Goal: Task Accomplishment & Management: Use online tool/utility

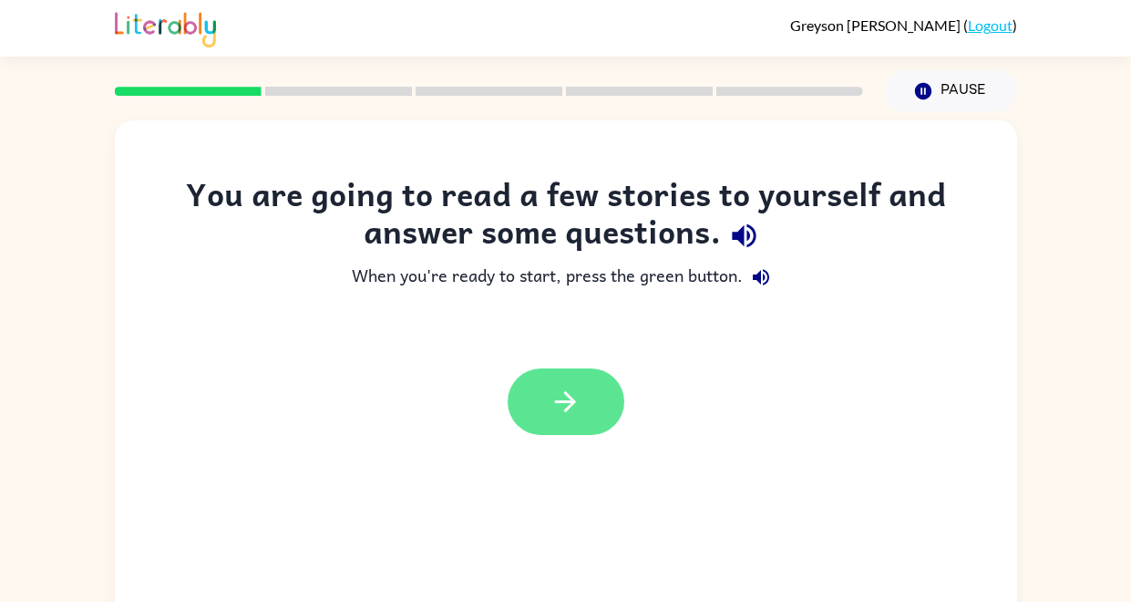
click at [563, 395] on icon "button" at bounding box center [566, 402] width 32 height 32
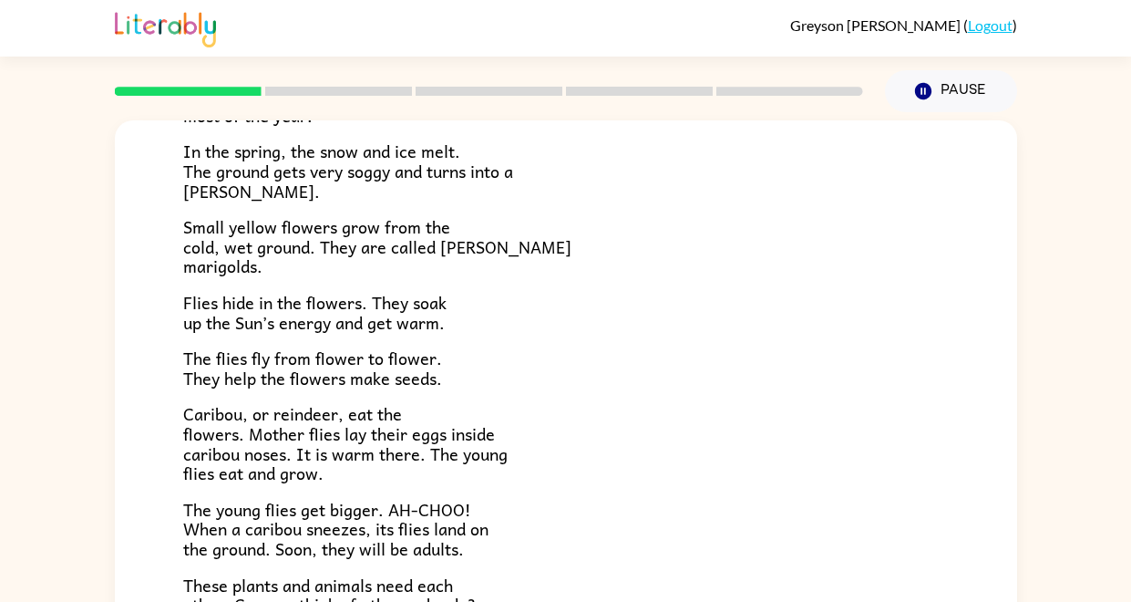
scroll to position [374, 0]
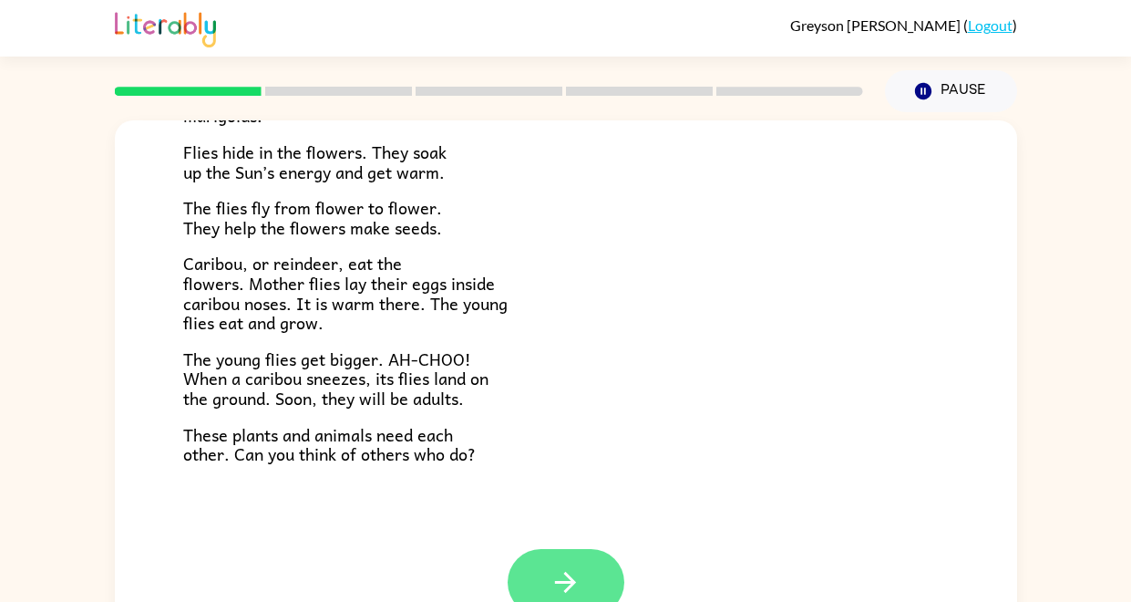
click at [610, 570] on button "button" at bounding box center [566, 582] width 117 height 67
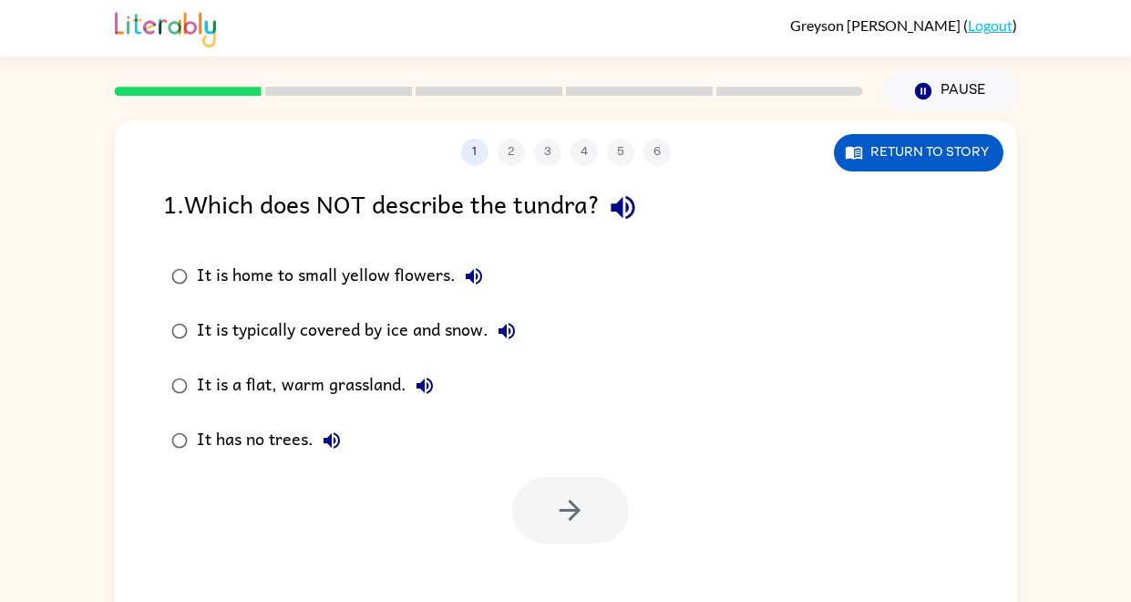
click at [596, 524] on div at bounding box center [570, 510] width 117 height 67
click at [619, 225] on button "button" at bounding box center [623, 207] width 46 height 46
click at [625, 201] on icon "button" at bounding box center [623, 208] width 24 height 24
click at [635, 198] on icon "button" at bounding box center [623, 208] width 24 height 24
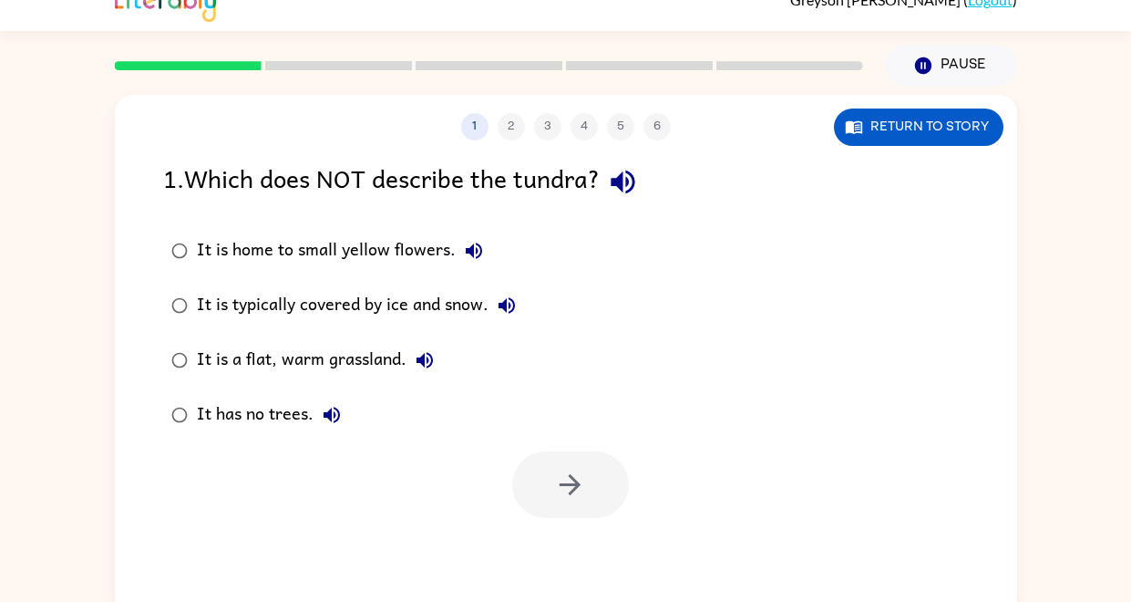
scroll to position [26, 0]
click at [472, 254] on icon "button" at bounding box center [474, 250] width 22 height 22
click at [517, 298] on icon "button" at bounding box center [507, 305] width 22 height 22
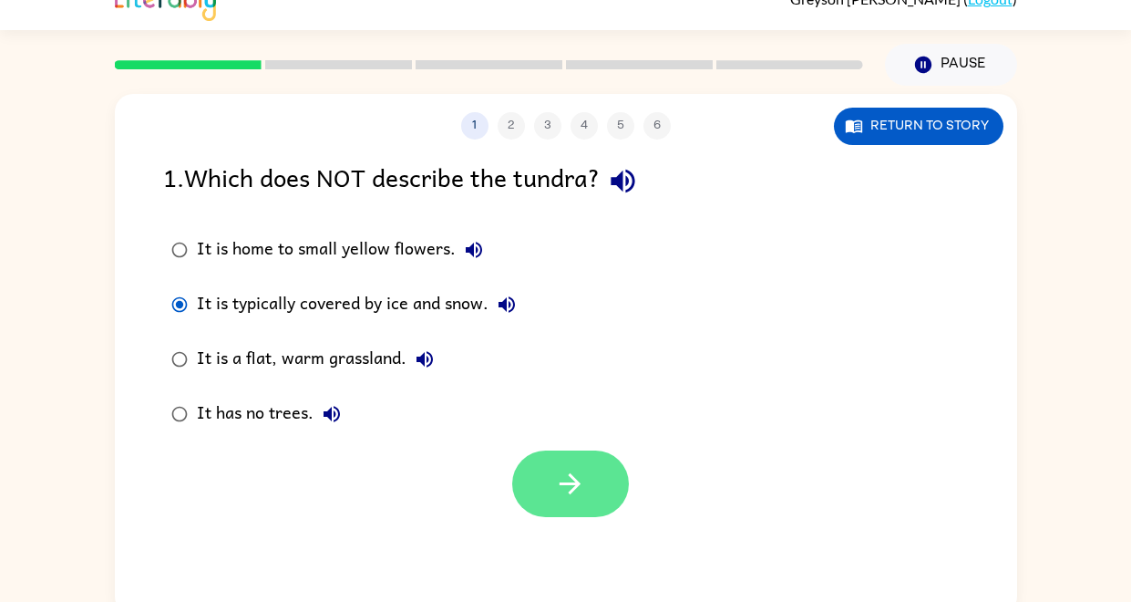
click at [561, 486] on icon "button" at bounding box center [570, 484] width 32 height 32
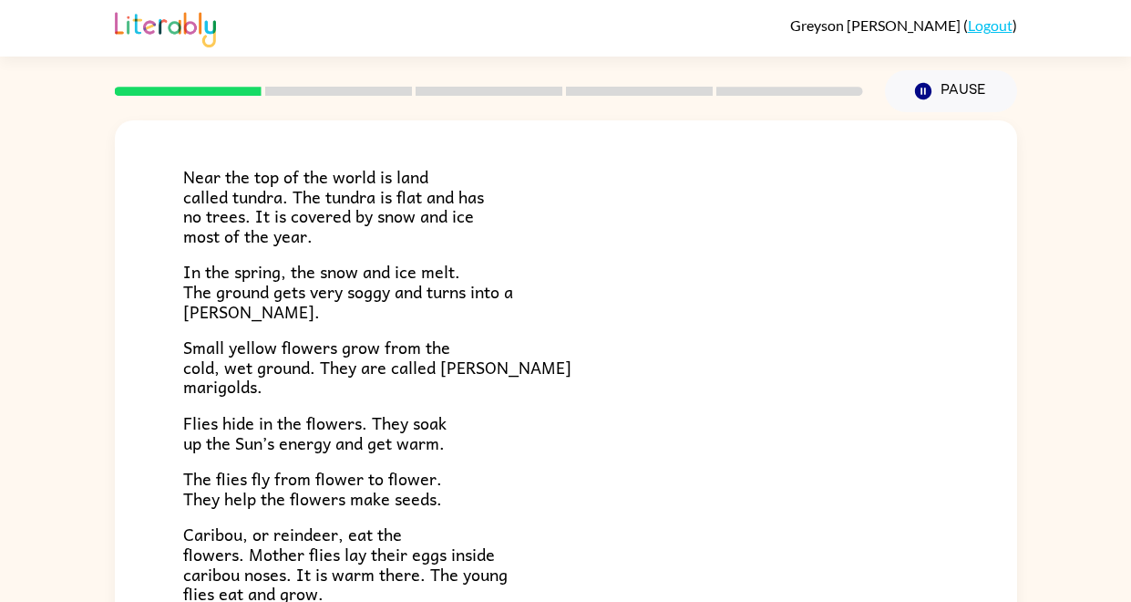
scroll to position [374, 0]
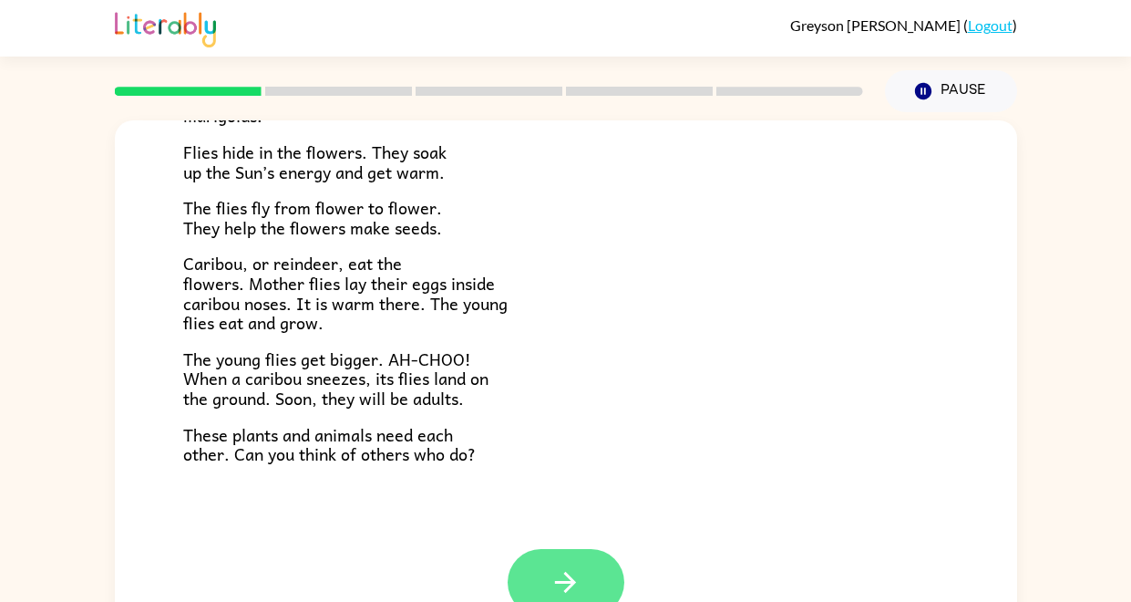
click at [584, 570] on button "button" at bounding box center [566, 582] width 117 height 67
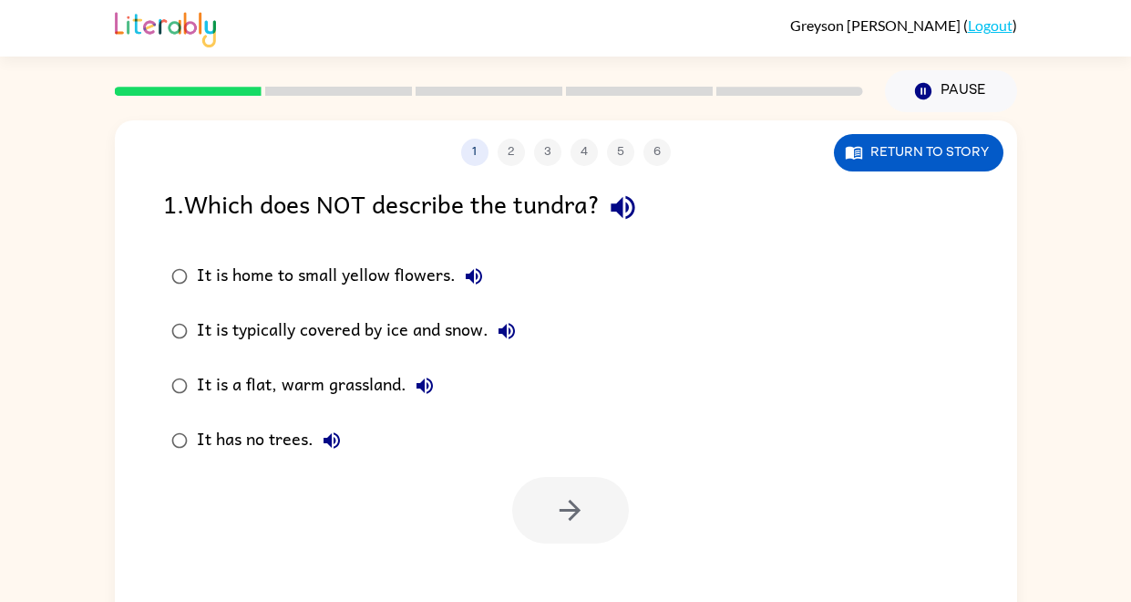
scroll to position [0, 0]
click at [415, 397] on icon "button" at bounding box center [425, 386] width 22 height 22
click at [506, 337] on icon "button" at bounding box center [507, 331] width 16 height 16
click at [597, 524] on button "button" at bounding box center [570, 510] width 117 height 67
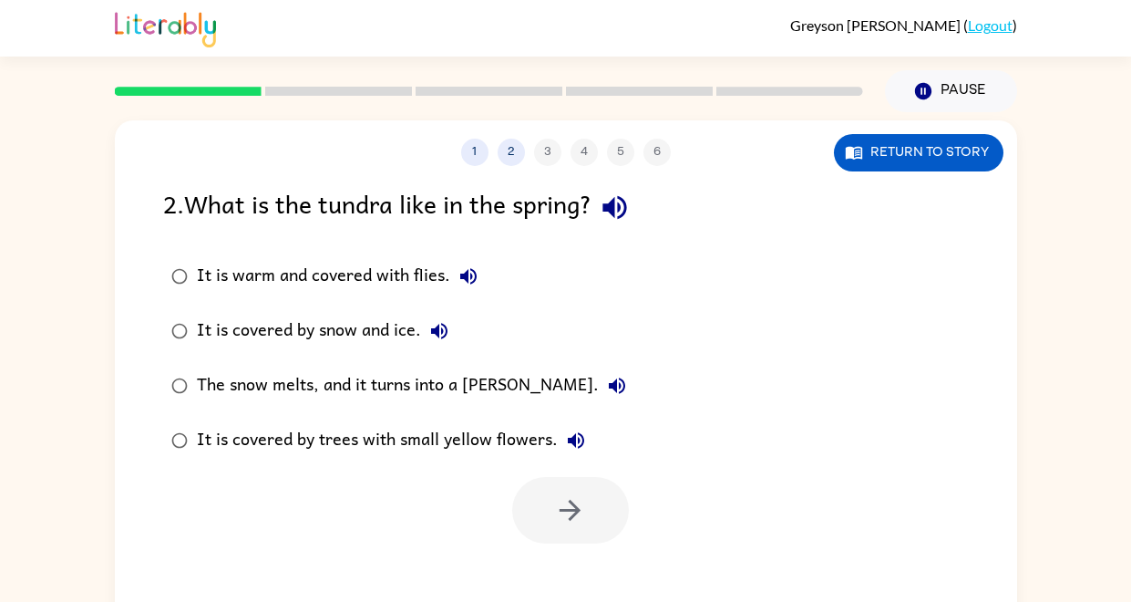
click at [573, 444] on icon "button" at bounding box center [576, 440] width 16 height 16
click at [599, 397] on button "The snow melts, and it turns into a [PERSON_NAME]." at bounding box center [617, 385] width 36 height 36
click at [449, 328] on icon "button" at bounding box center [439, 331] width 22 height 22
click at [467, 289] on button "It is warm and covered with flies." at bounding box center [468, 276] width 36 height 36
click at [470, 271] on icon "button" at bounding box center [469, 276] width 22 height 22
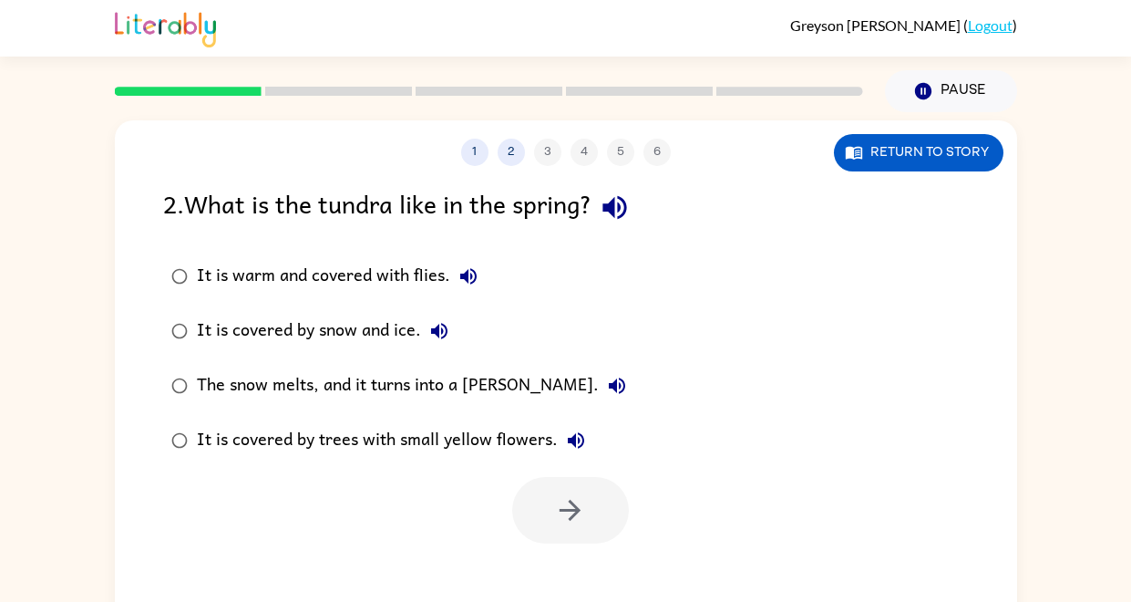
click at [481, 276] on button "It is warm and covered with flies." at bounding box center [468, 276] width 36 height 36
click at [467, 460] on label "It is covered by trees with small yellow flowers." at bounding box center [398, 440] width 491 height 55
click at [578, 513] on icon "button" at bounding box center [570, 510] width 32 height 32
